Goal: Book appointment/travel/reservation

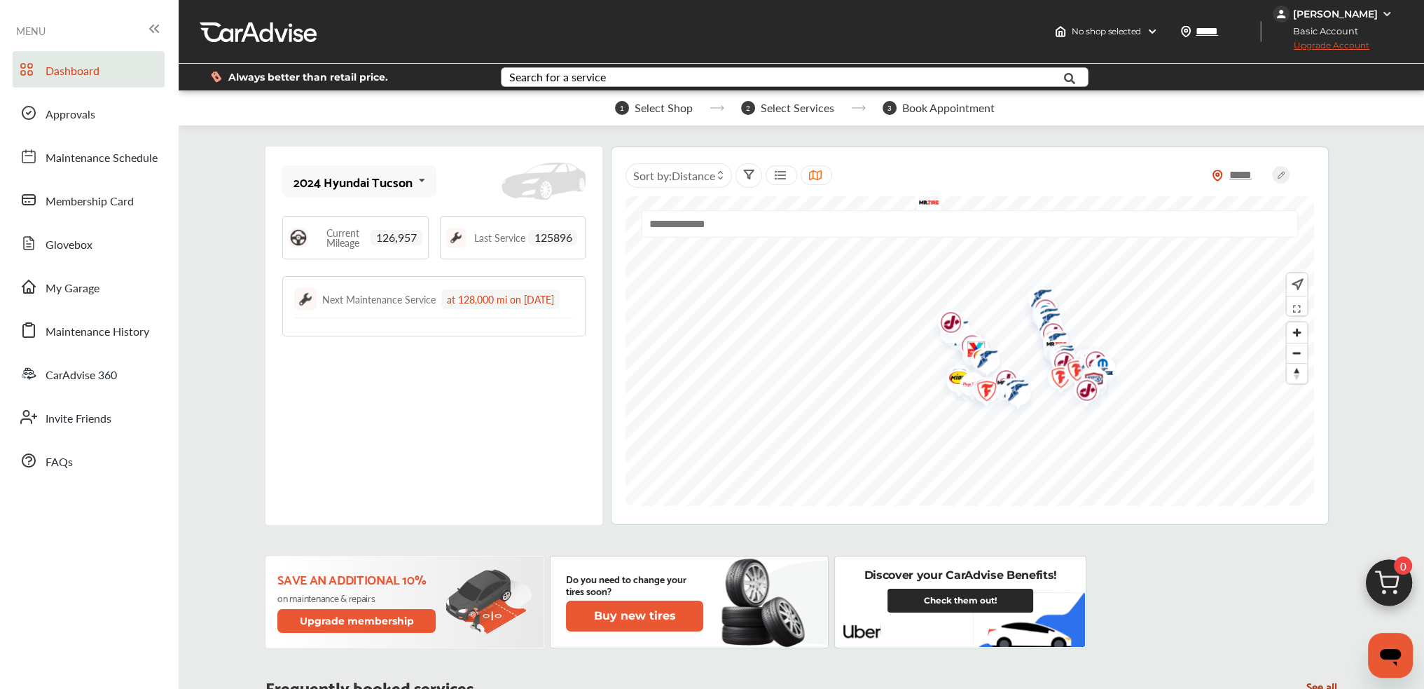
click at [558, 71] on div "Search for a service" at bounding box center [557, 76] width 97 height 11
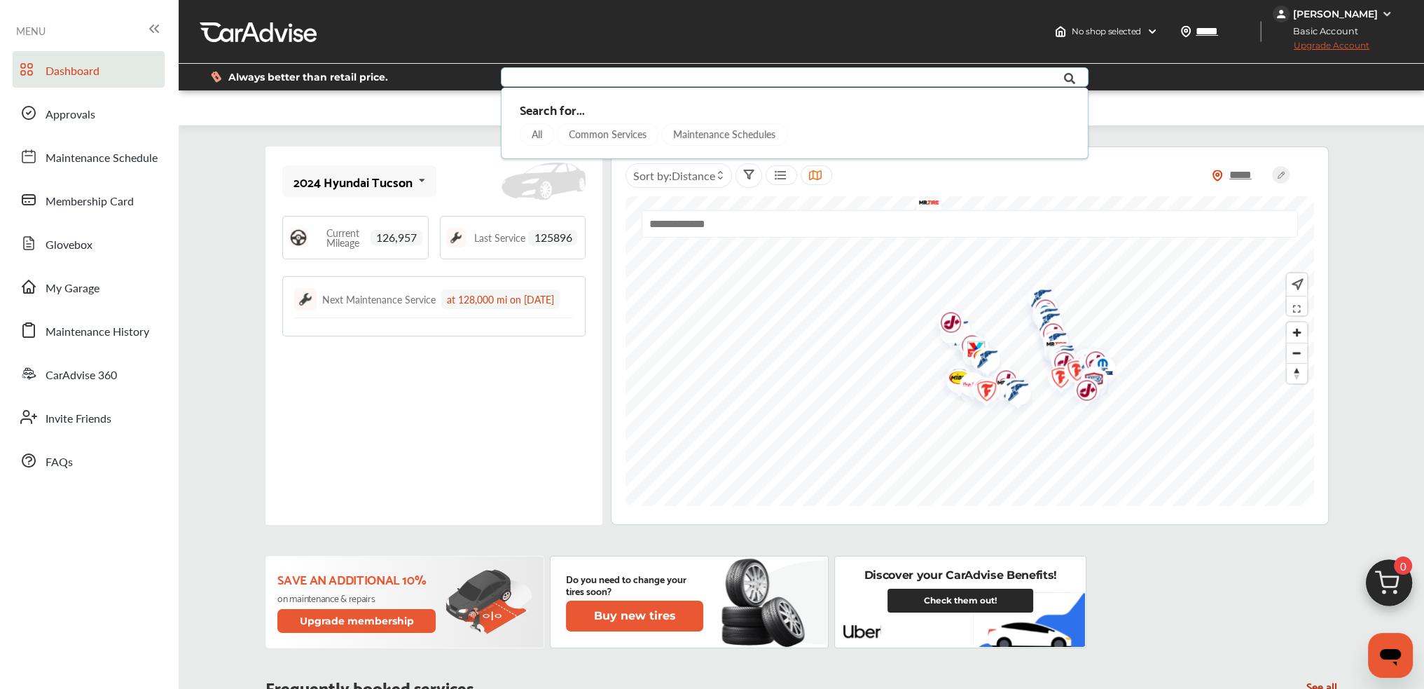
click at [709, 134] on div "Maintenance Schedules" at bounding box center [724, 134] width 126 height 22
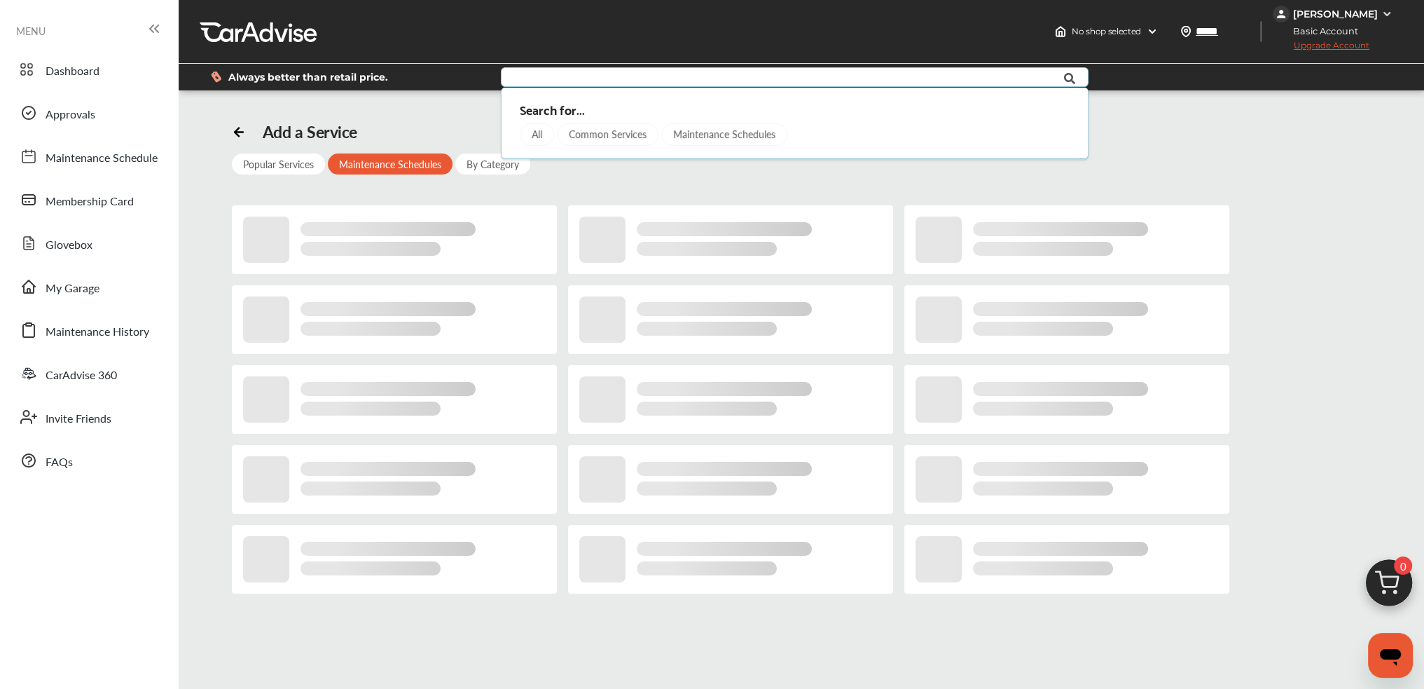
click at [613, 130] on div "Common Services" at bounding box center [608, 134] width 102 height 22
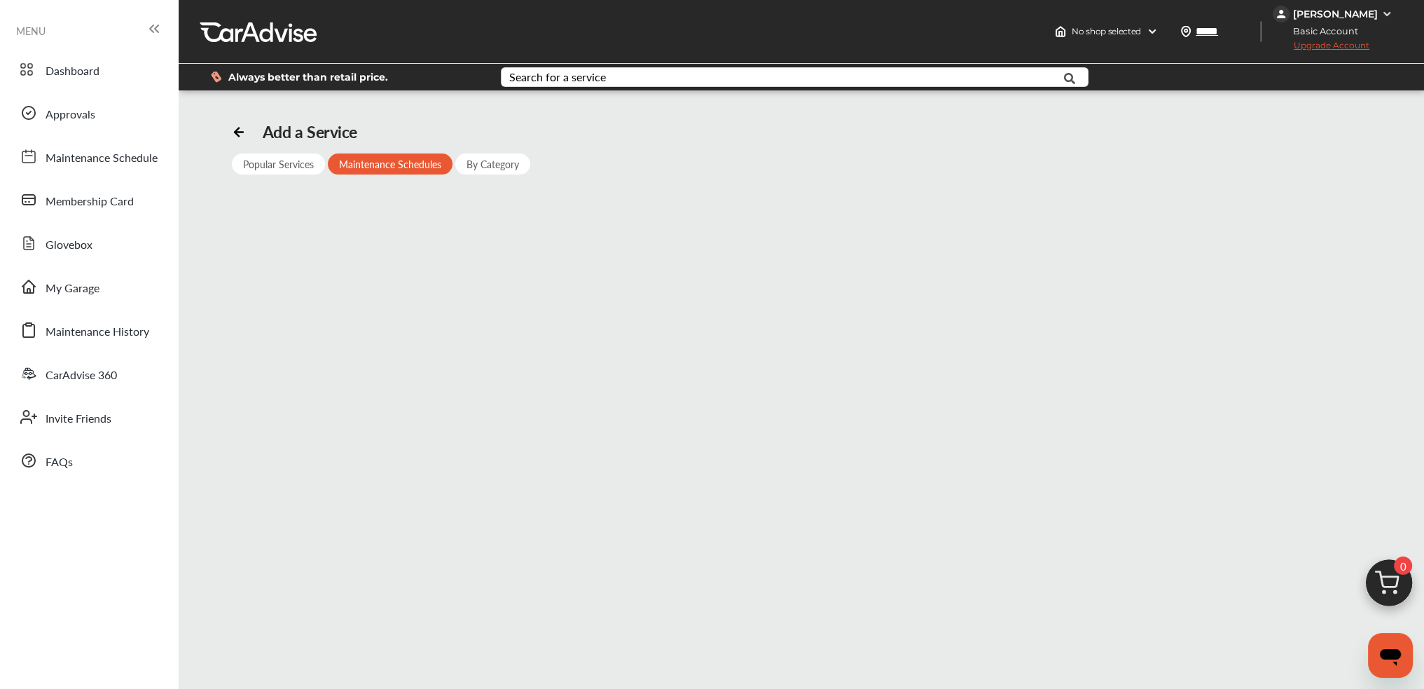
click at [275, 165] on div "Popular Services" at bounding box center [278, 163] width 93 height 21
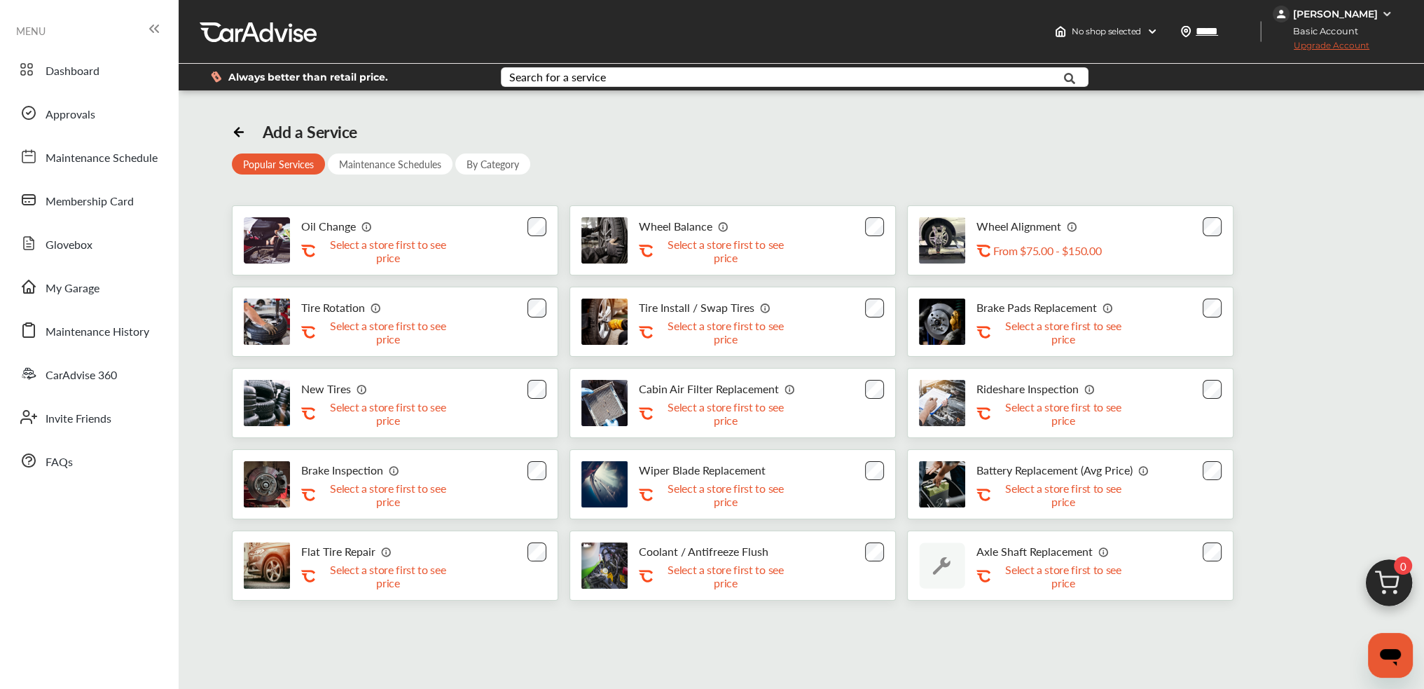
click at [506, 240] on div "Oil Change .st0{fill:#FA4A1C;} Select a store first to see price" at bounding box center [395, 240] width 327 height 70
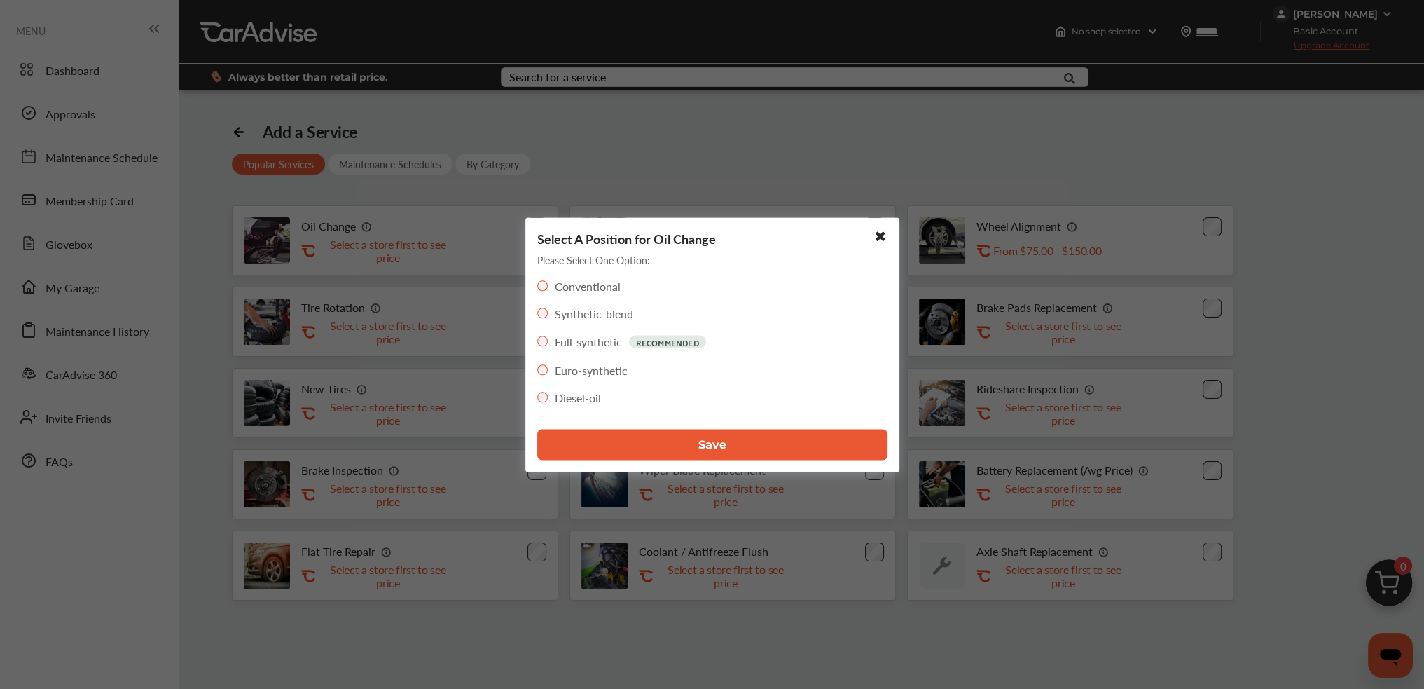
click at [732, 448] on button "Save" at bounding box center [712, 444] width 350 height 31
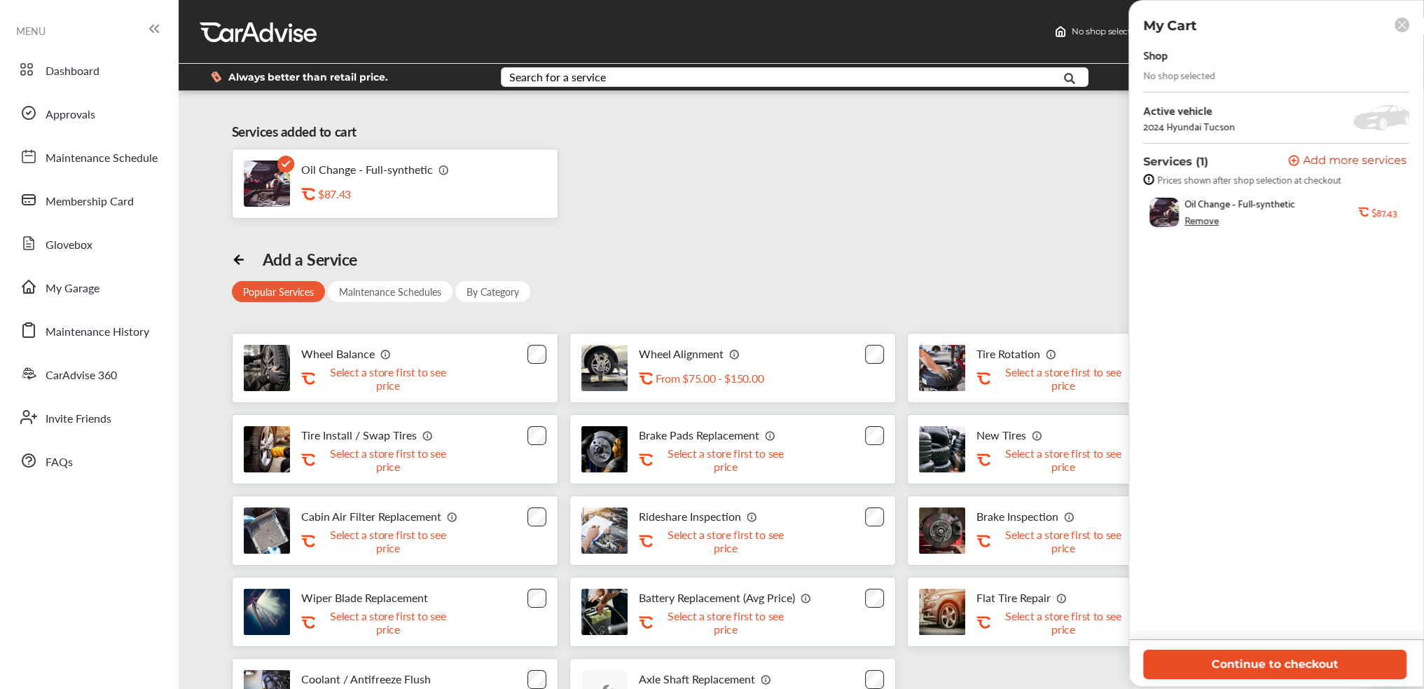
click at [1310, 658] on button "Continue to checkout" at bounding box center [1275, 664] width 263 height 29
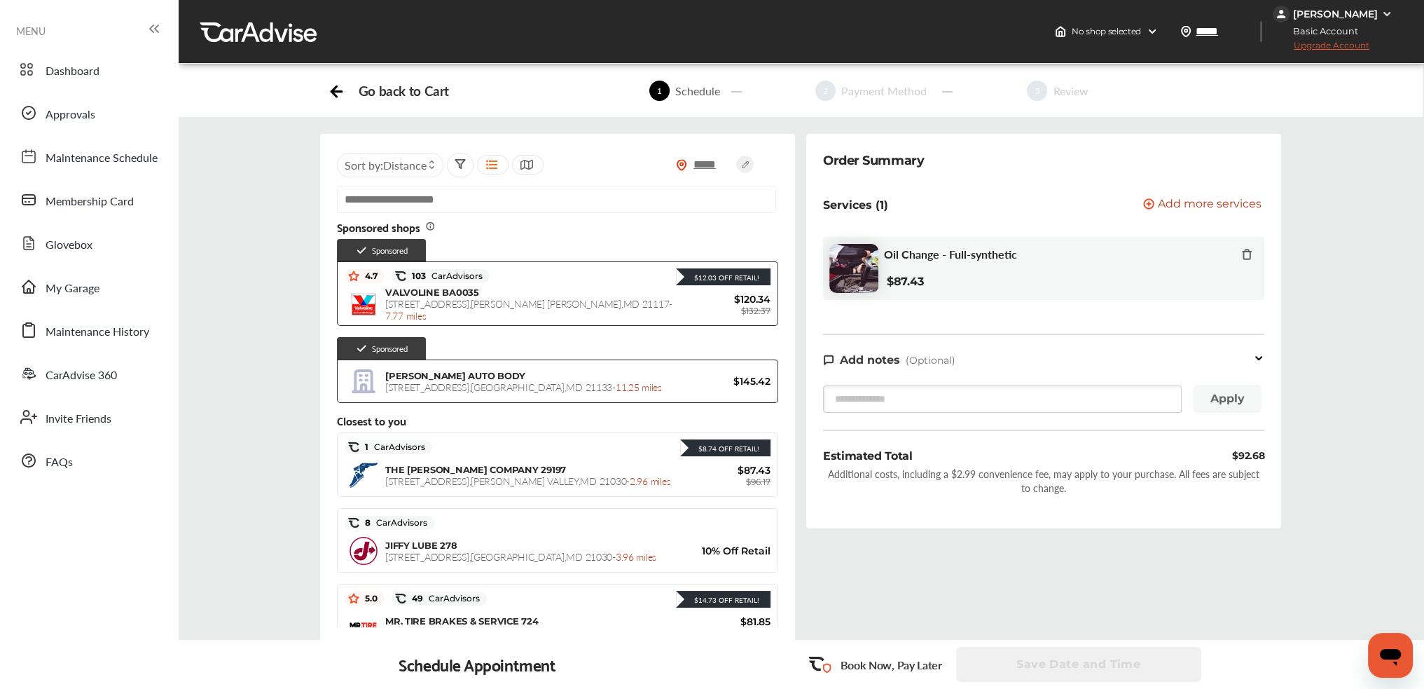
click at [530, 193] on input "text" at bounding box center [556, 199] width 439 height 27
paste input "**********"
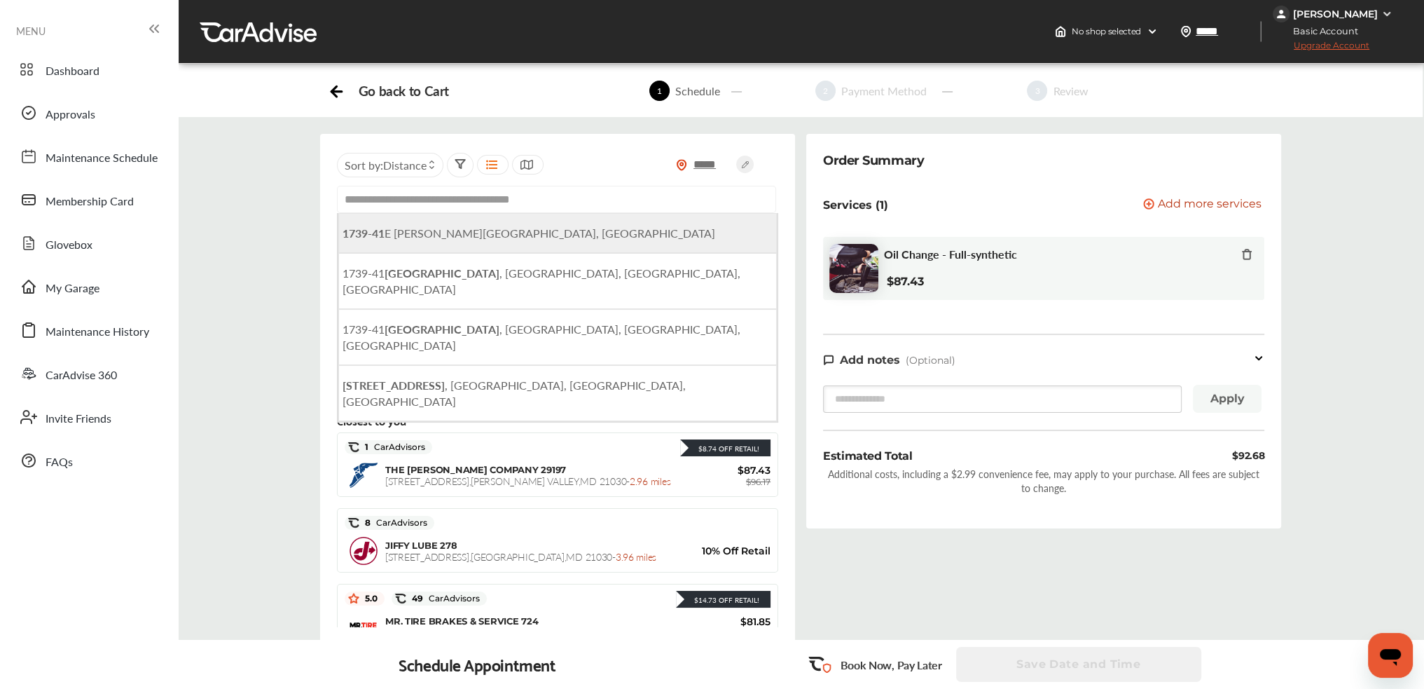
click at [502, 228] on span "[STREET_ADDRESS][PERSON_NAME]" at bounding box center [529, 233] width 373 height 16
type input "**********"
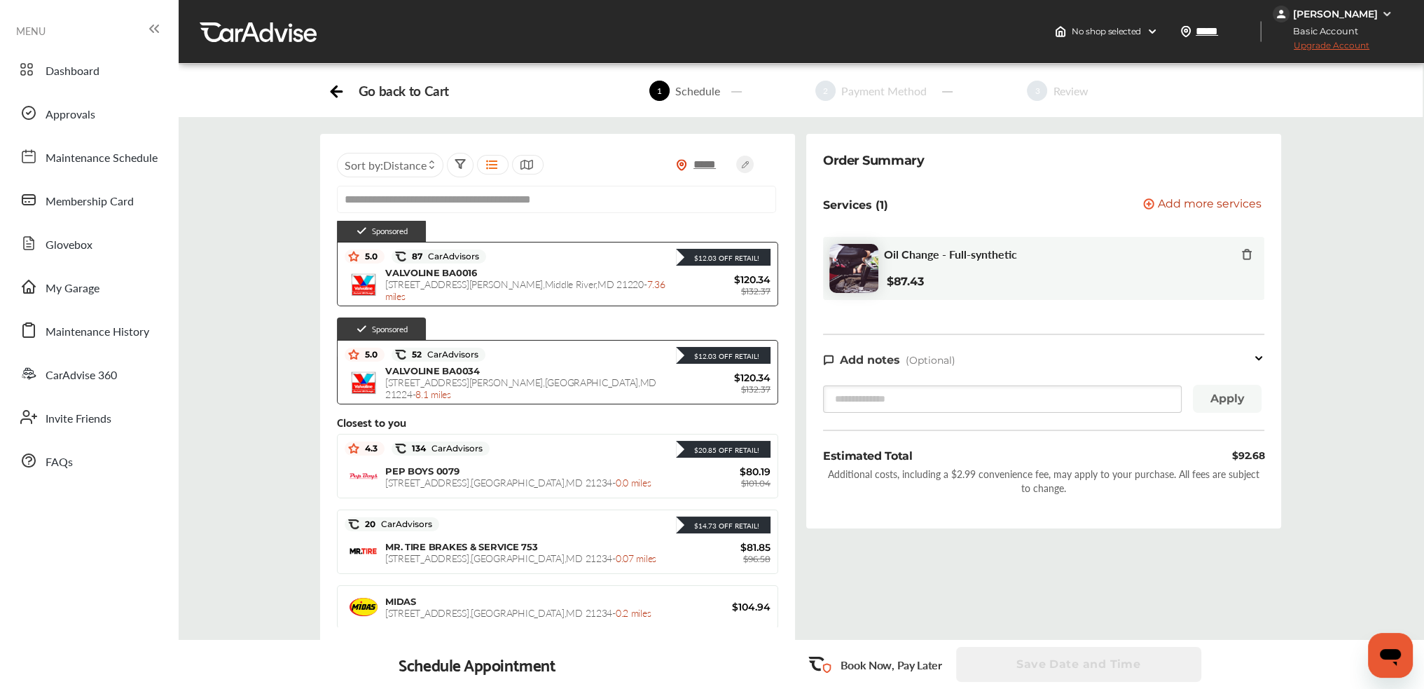
scroll to position [123, 0]
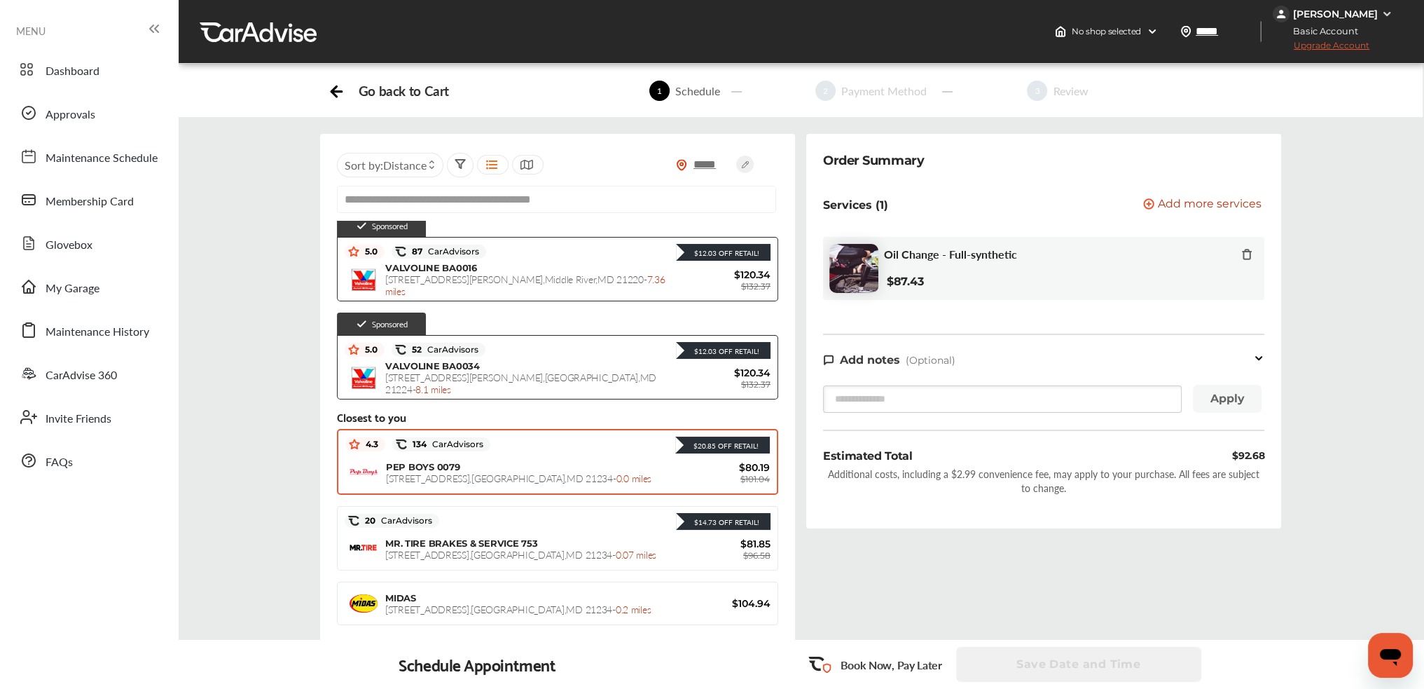
click at [462, 462] on div "PEP BOYS 0079 [STREET_ADDRESS] - 0.0 miles" at bounding box center [536, 472] width 300 height 23
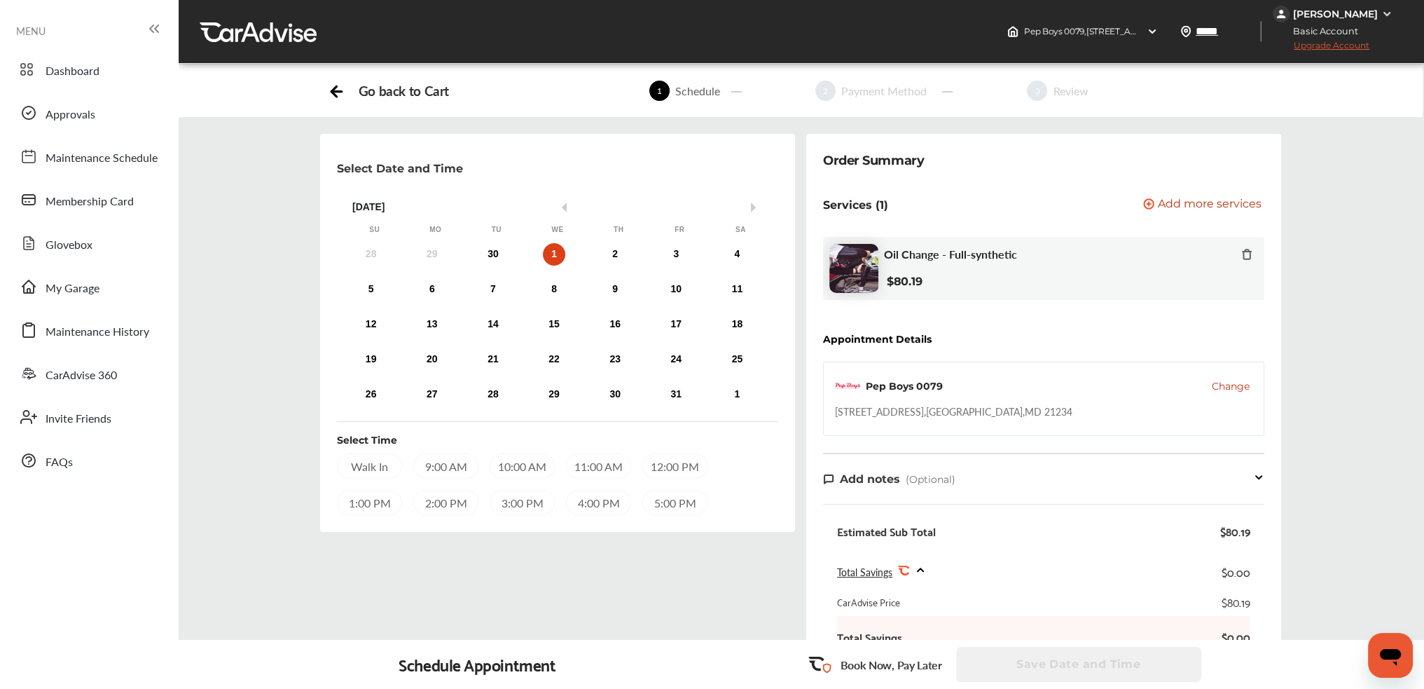
click at [483, 263] on div "28 29 30 1 2 3 4" at bounding box center [554, 254] width 427 height 28
click at [494, 252] on div "30" at bounding box center [493, 254] width 22 height 22
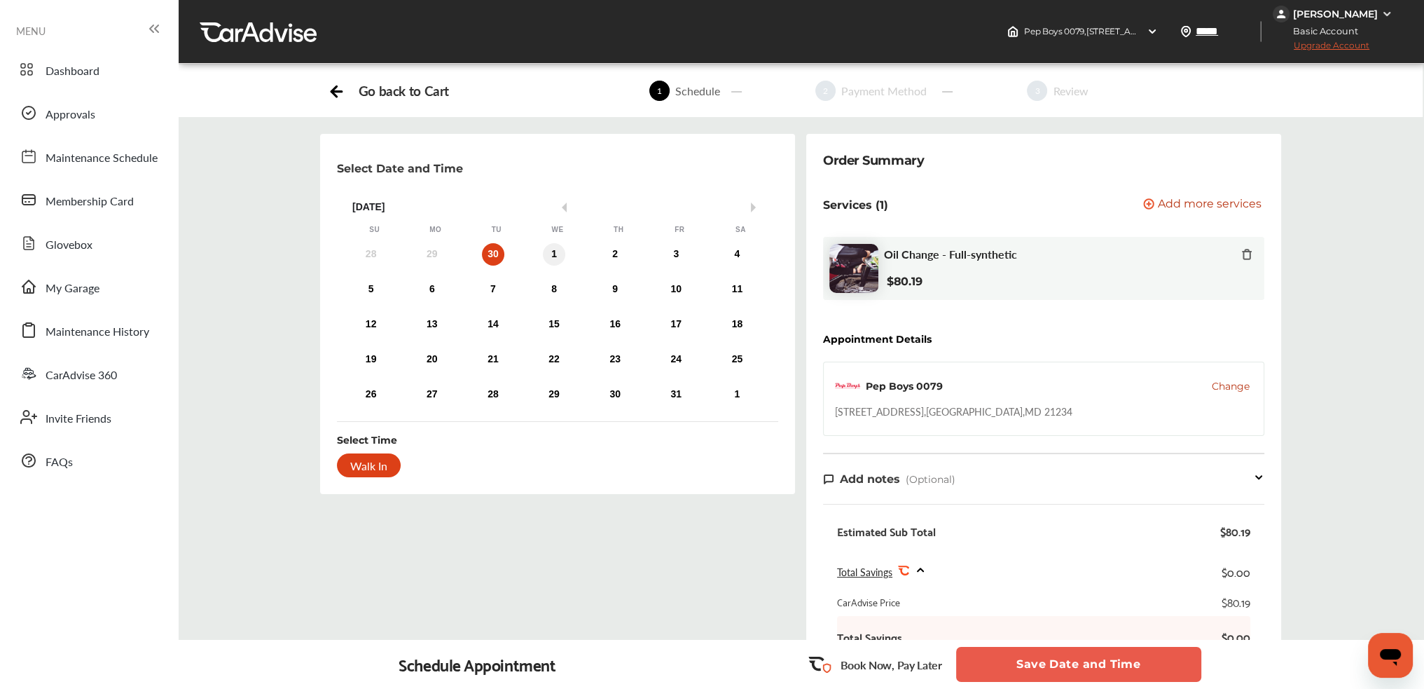
click at [554, 249] on div "1" at bounding box center [554, 254] width 22 height 22
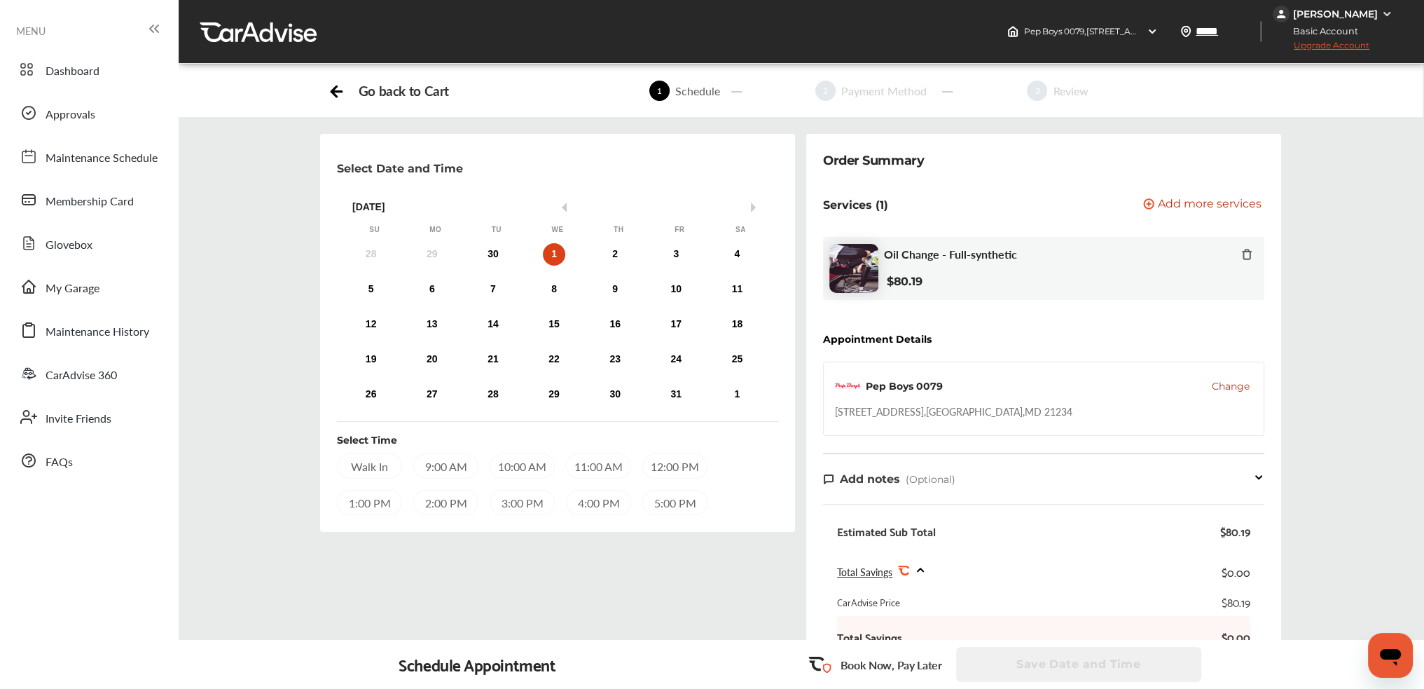
click at [523, 462] on div "10:00 AM" at bounding box center [522, 465] width 65 height 25
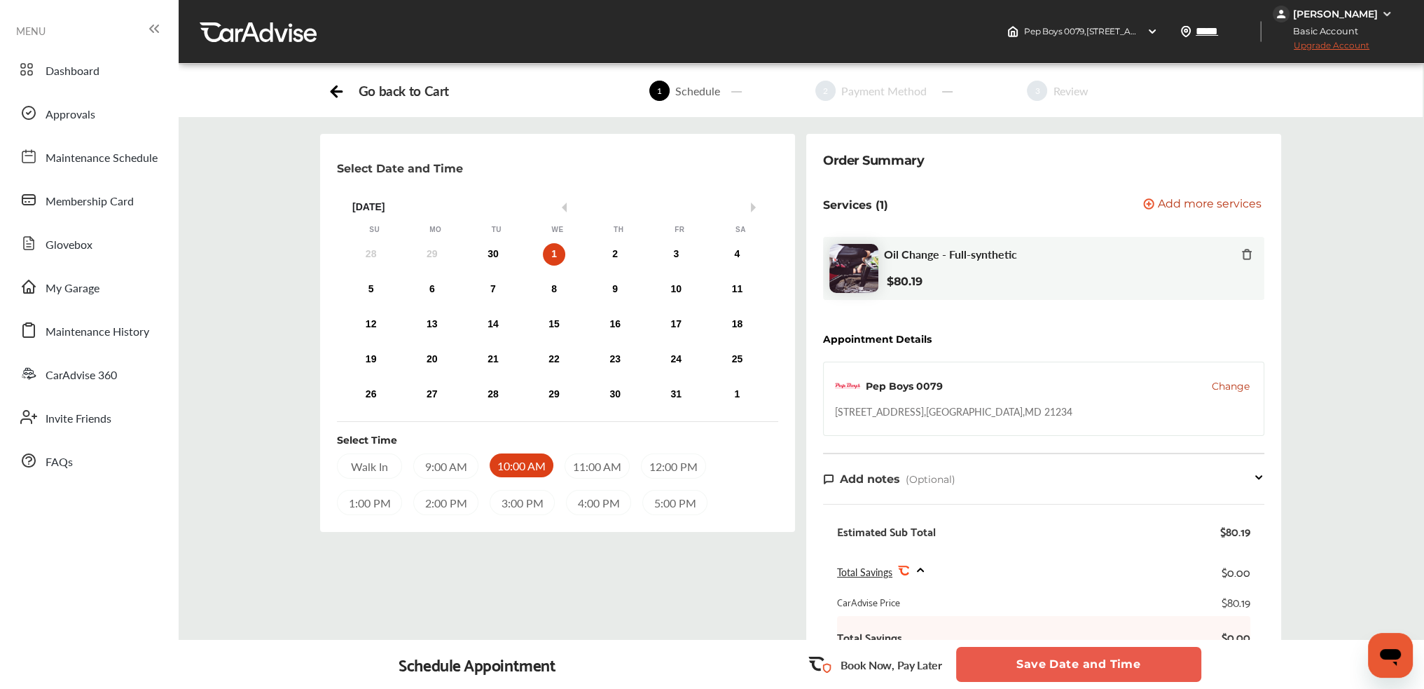
click at [603, 462] on div "11:00 AM" at bounding box center [597, 465] width 65 height 25
click at [1090, 654] on button "Save Date and Time" at bounding box center [1078, 664] width 245 height 35
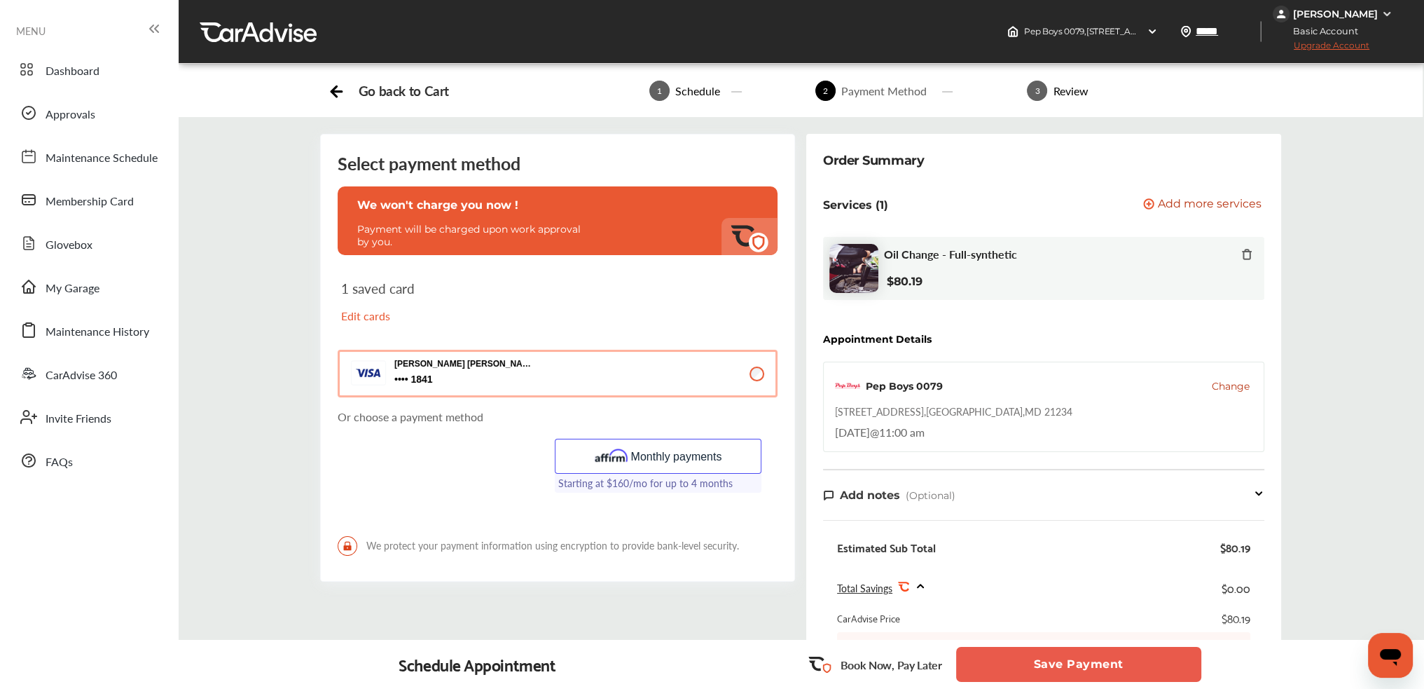
click at [1085, 659] on button "Save Payment" at bounding box center [1078, 664] width 245 height 35
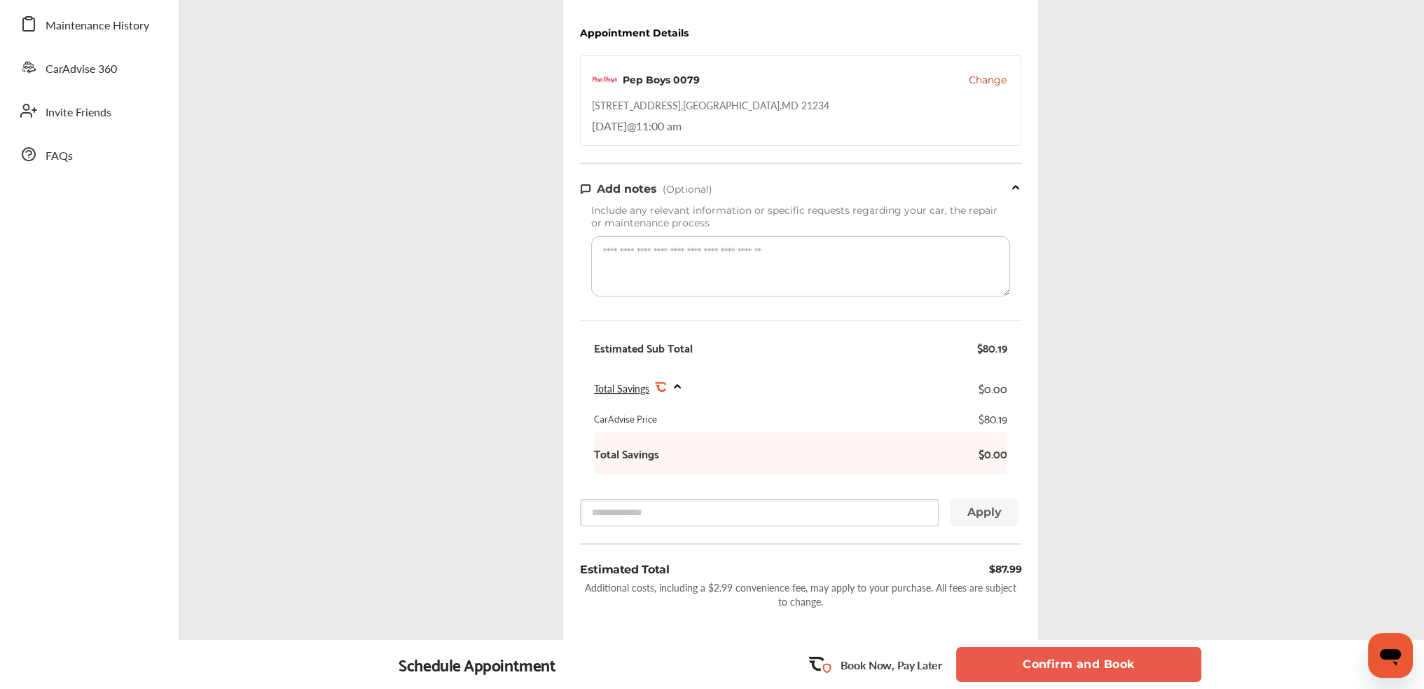
drag, startPoint x: 1176, startPoint y: 465, endPoint x: 1171, endPoint y: 528, distance: 63.3
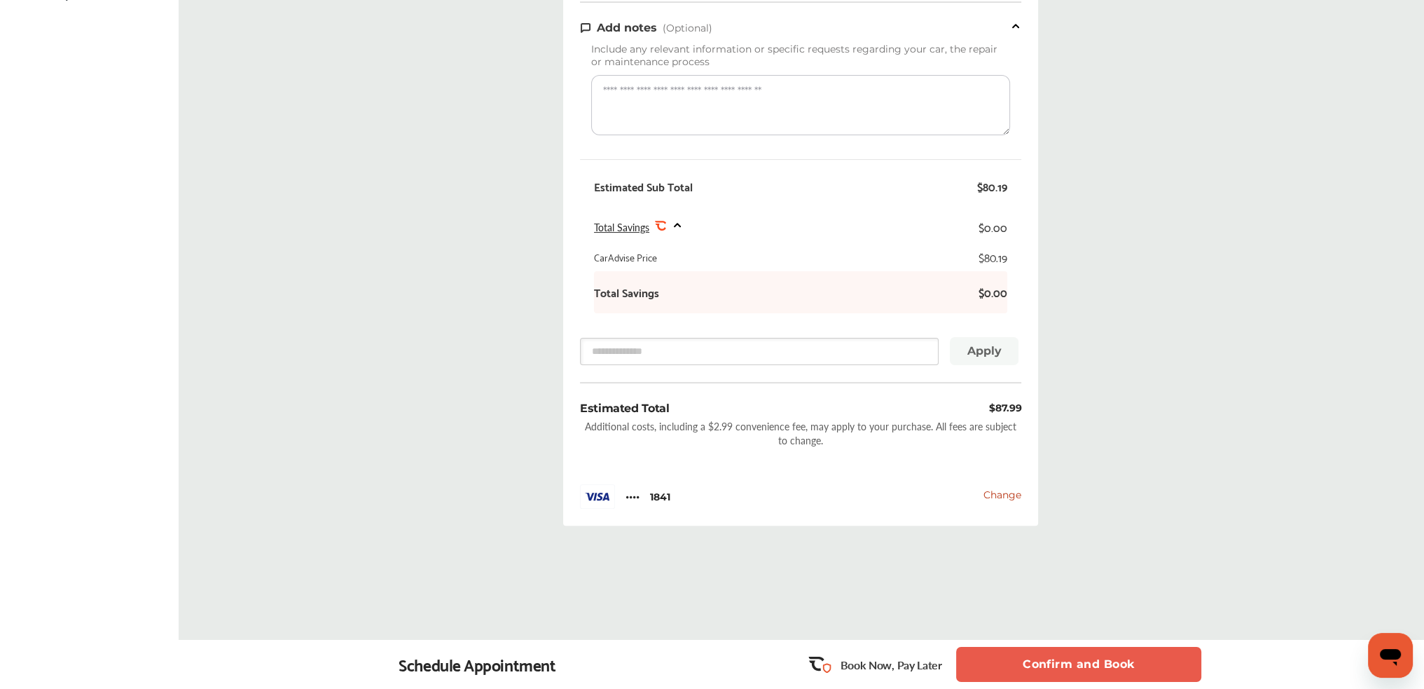
drag, startPoint x: 1148, startPoint y: 473, endPoint x: 1135, endPoint y: 565, distance: 93.4
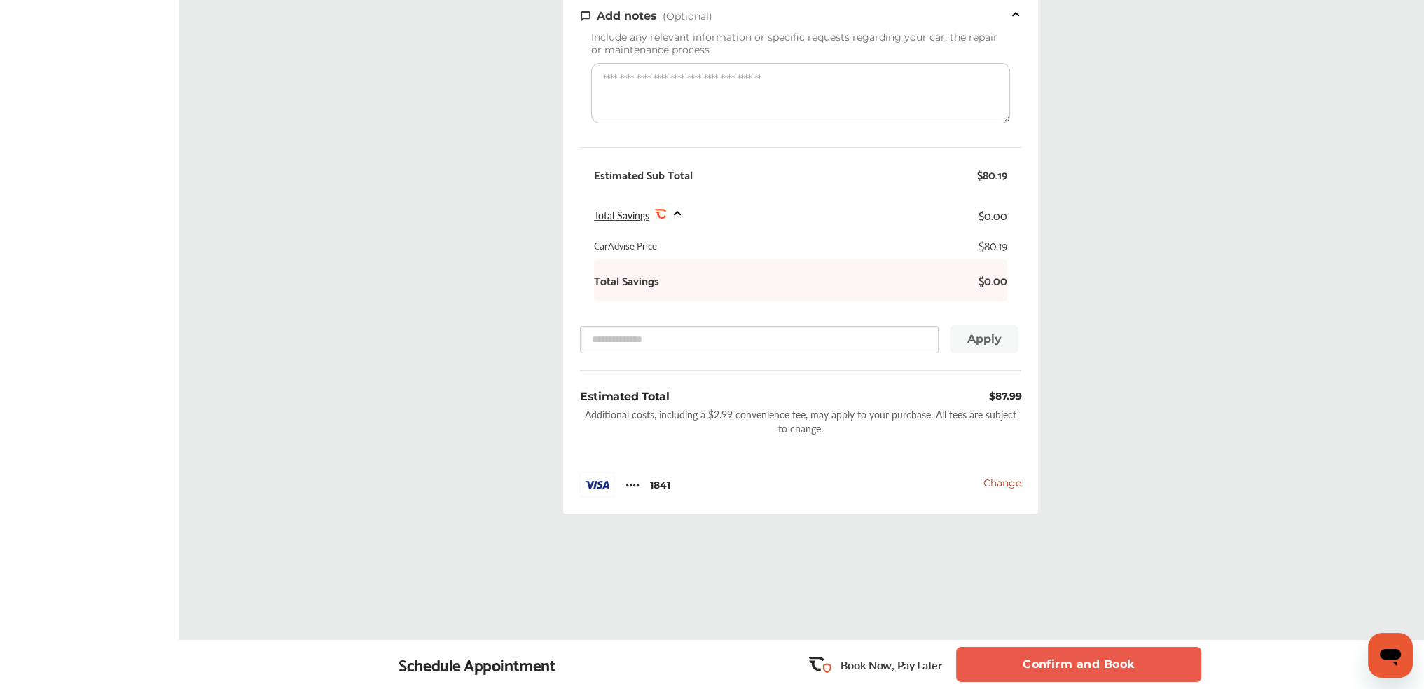
click at [1093, 658] on button "Confirm and Book" at bounding box center [1078, 664] width 245 height 35
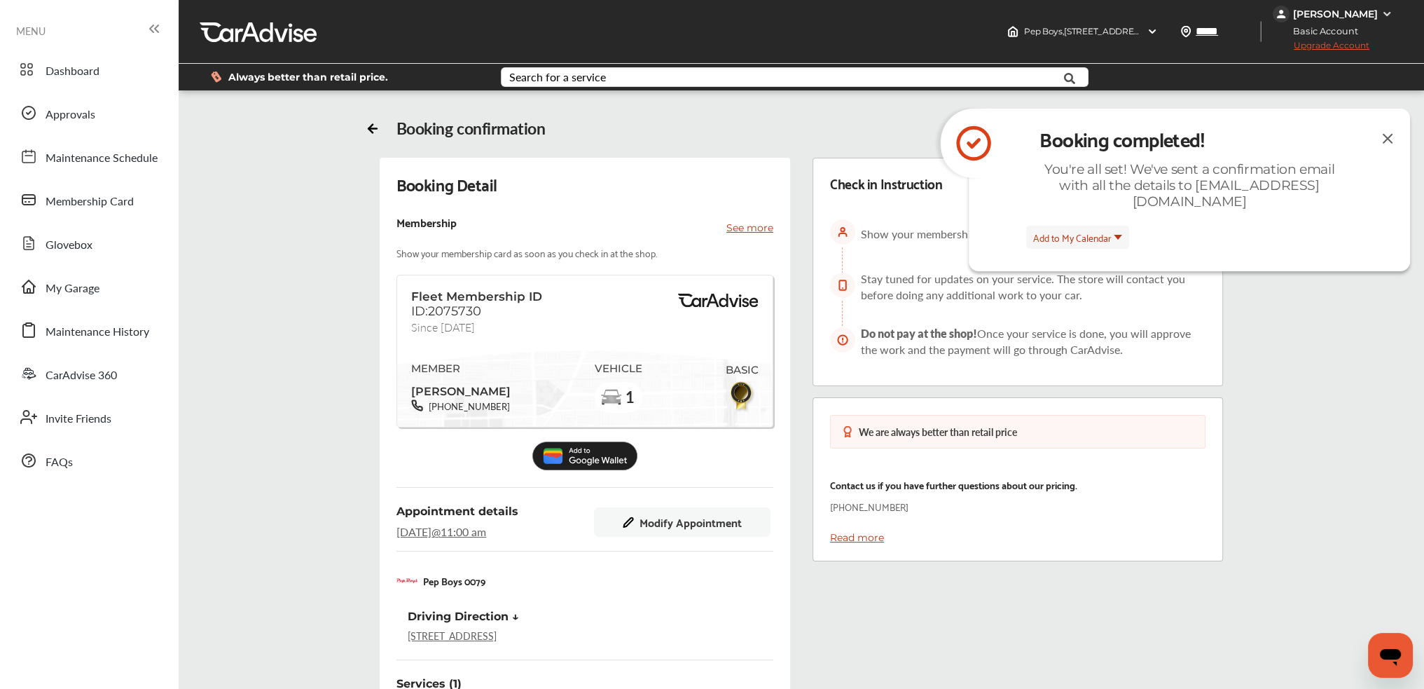
drag, startPoint x: 1113, startPoint y: 528, endPoint x: 1117, endPoint y: 419, distance: 108.7
click at [1388, 139] on img at bounding box center [1388, 139] width 17 height 18
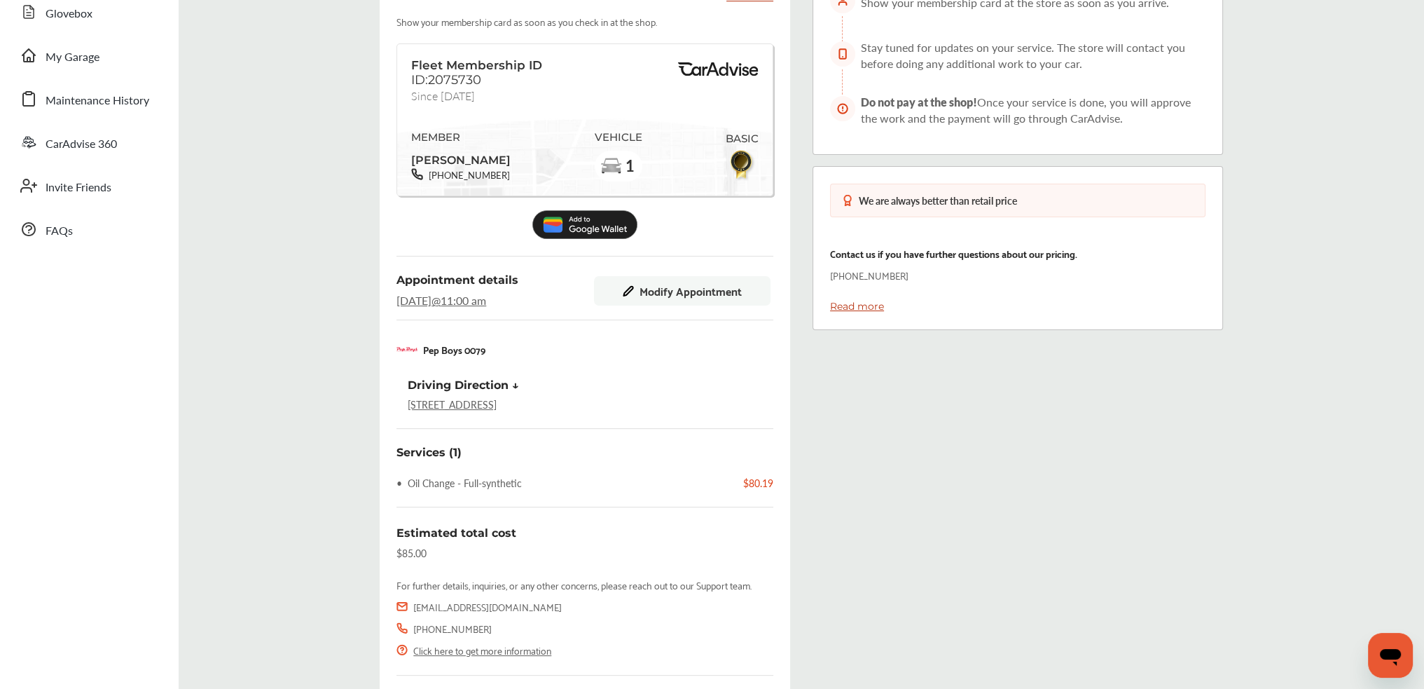
scroll to position [325, 0]
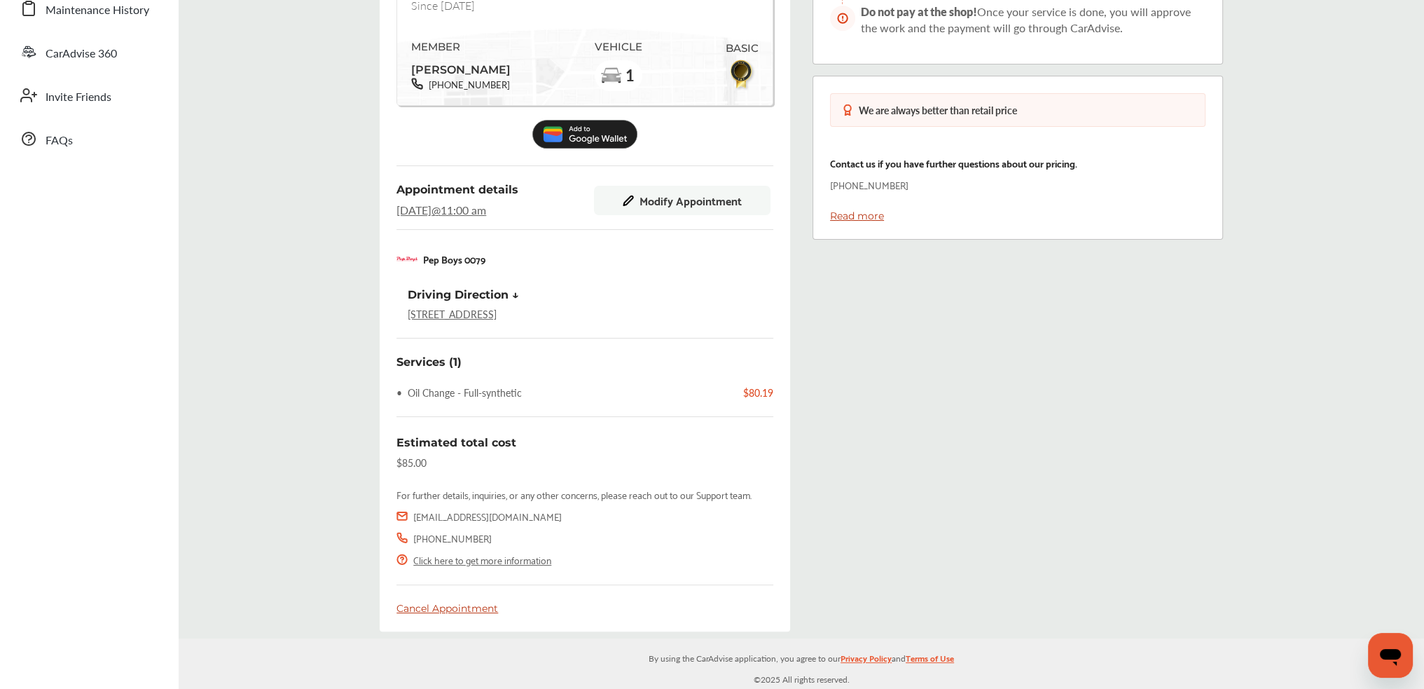
drag, startPoint x: 1289, startPoint y: 322, endPoint x: 1275, endPoint y: 399, distance: 78.9
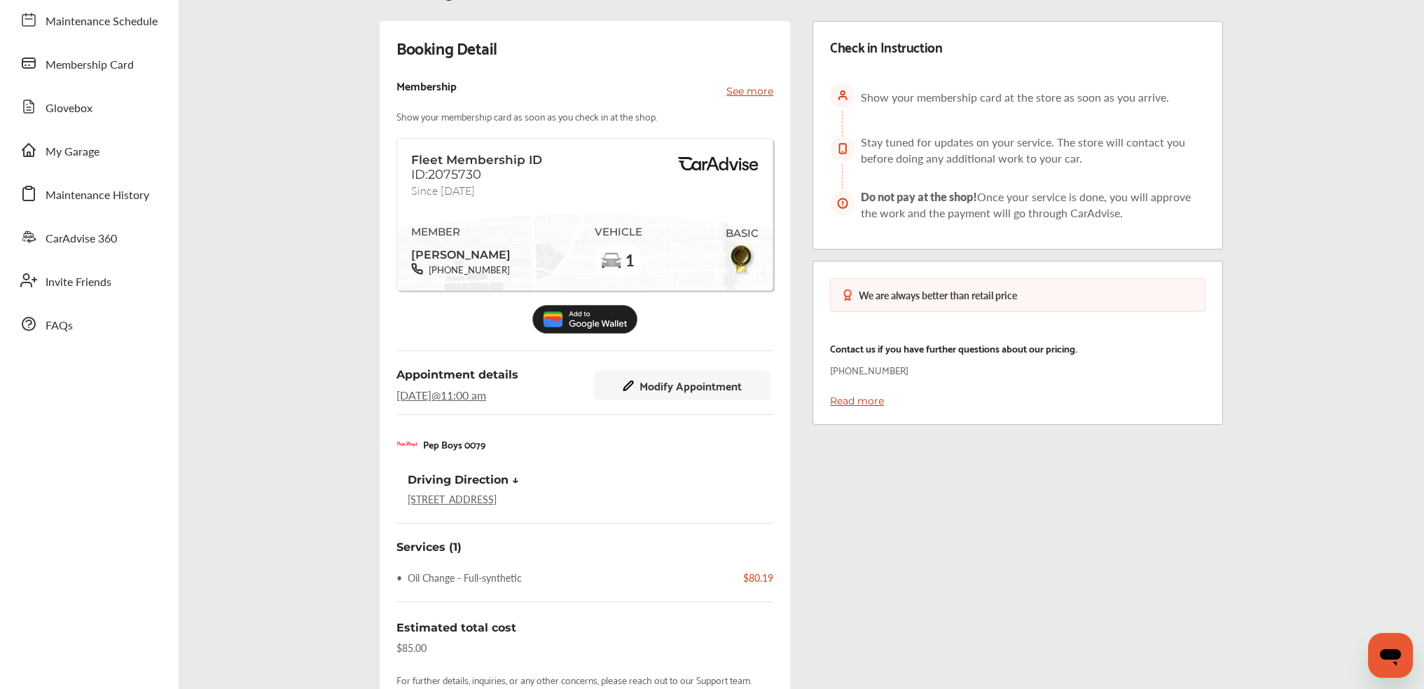
scroll to position [0, 0]
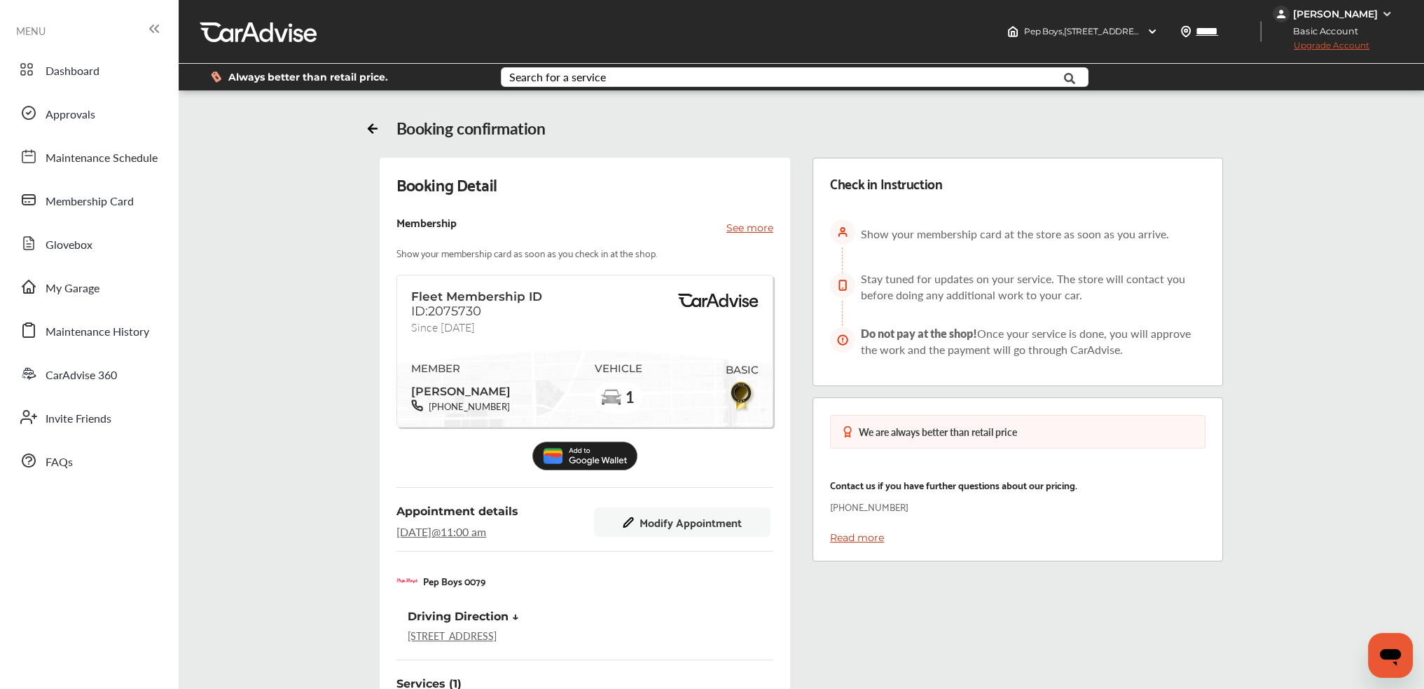
drag, startPoint x: 1249, startPoint y: 437, endPoint x: 1247, endPoint y: 328, distance: 108.6
